Goal: Task Accomplishment & Management: Complete application form

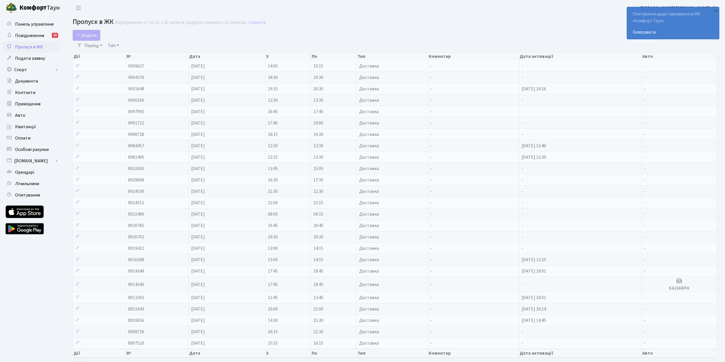
select select "25"
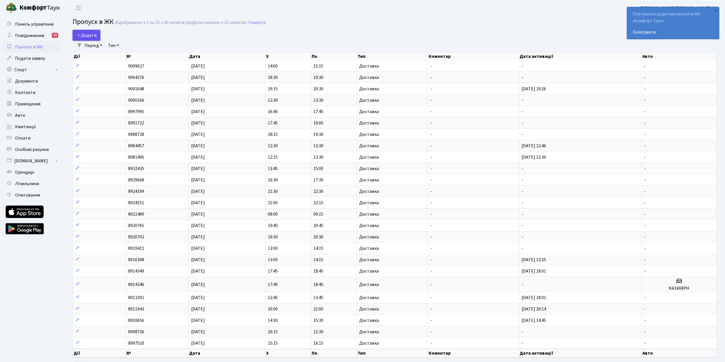
click at [92, 32] on span "Додати" at bounding box center [86, 35] width 20 height 6
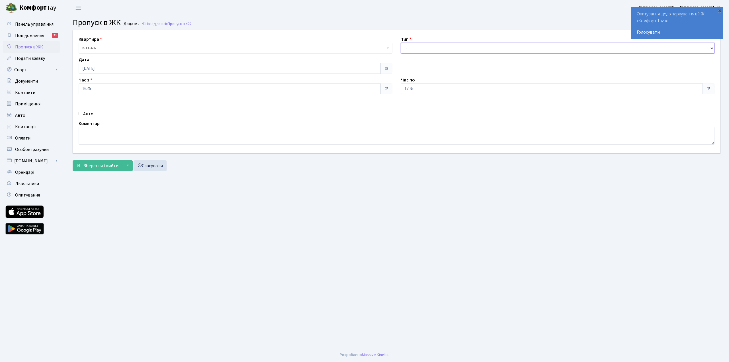
click at [421, 49] on select "- Доставка Таксі Гості Сервіс" at bounding box center [558, 48] width 314 height 11
select select "1"
click at [401, 43] on select "- Доставка Таксі Гості Сервіс" at bounding box center [558, 48] width 314 height 11
click at [114, 168] on span "Зберегти і вийти" at bounding box center [100, 166] width 35 height 6
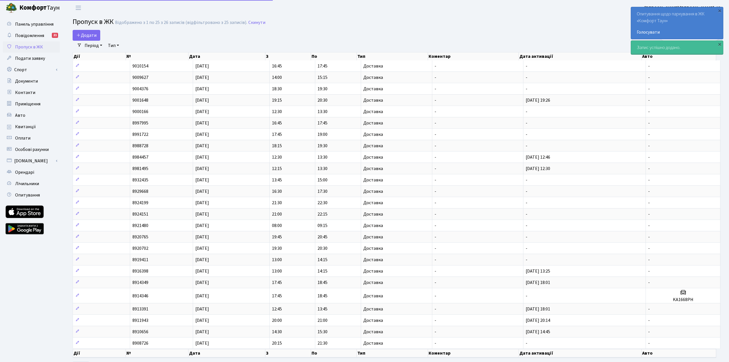
select select "25"
